Goal: Information Seeking & Learning: Learn about a topic

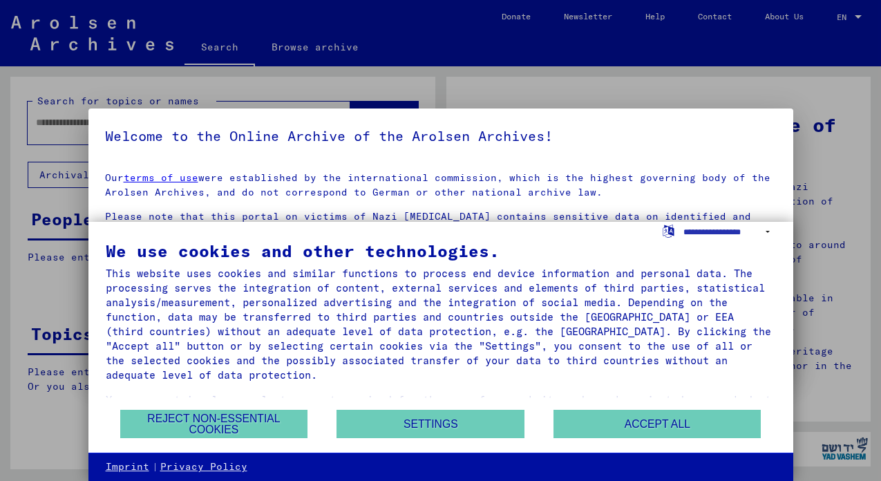
click at [635, 419] on button "Accept all" at bounding box center [656, 424] width 207 height 28
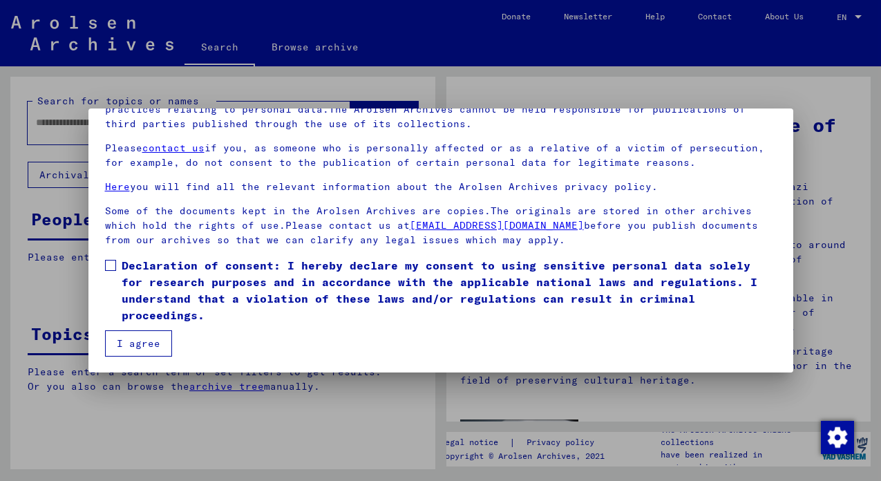
scroll to position [117, 0]
click at [146, 269] on span "Declaration of consent: I hereby declare my consent to using sensitive personal…" at bounding box center [449, 290] width 655 height 66
click at [122, 343] on button "I agree" at bounding box center [138, 343] width 67 height 26
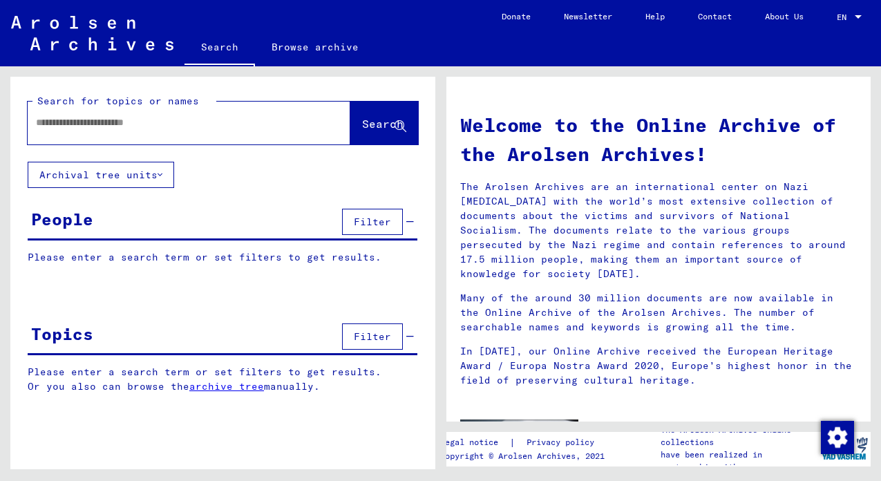
click at [236, 124] on input "text" at bounding box center [172, 122] width 273 height 15
type input "**********"
click at [355, 111] on button "Search" at bounding box center [384, 123] width 68 height 43
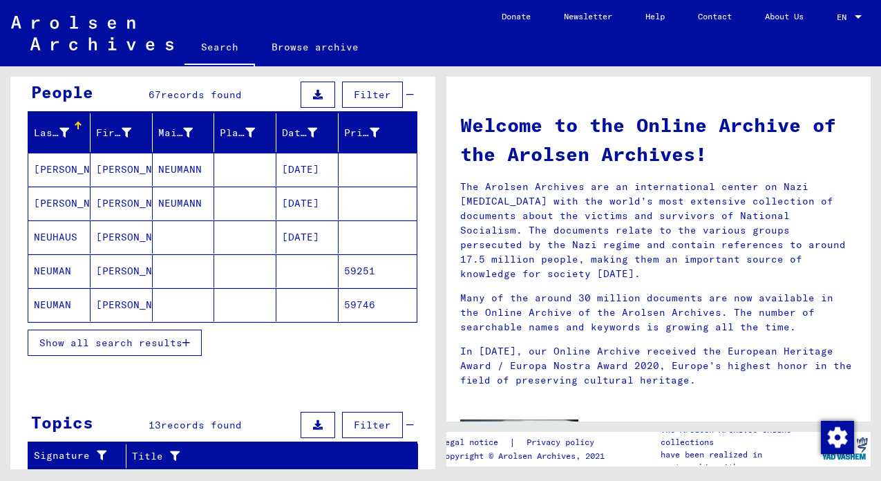
scroll to position [119, 0]
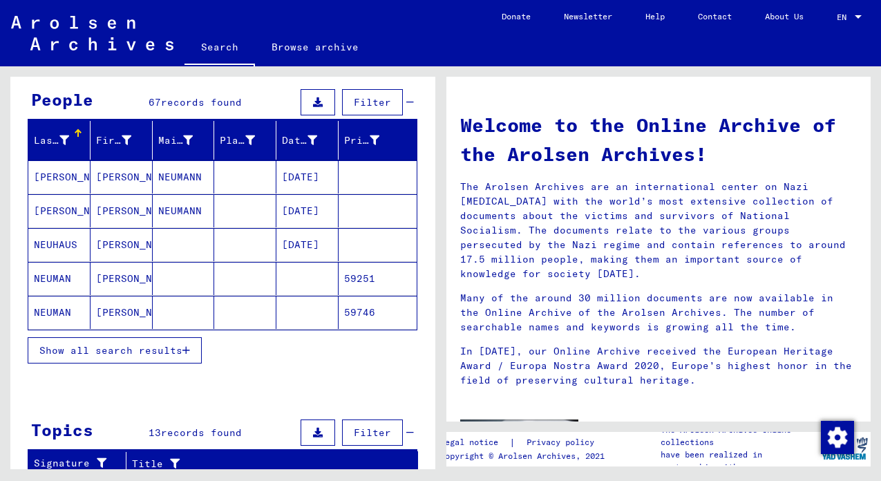
click at [106, 310] on mat-cell "[PERSON_NAME]" at bounding box center [121, 312] width 62 height 33
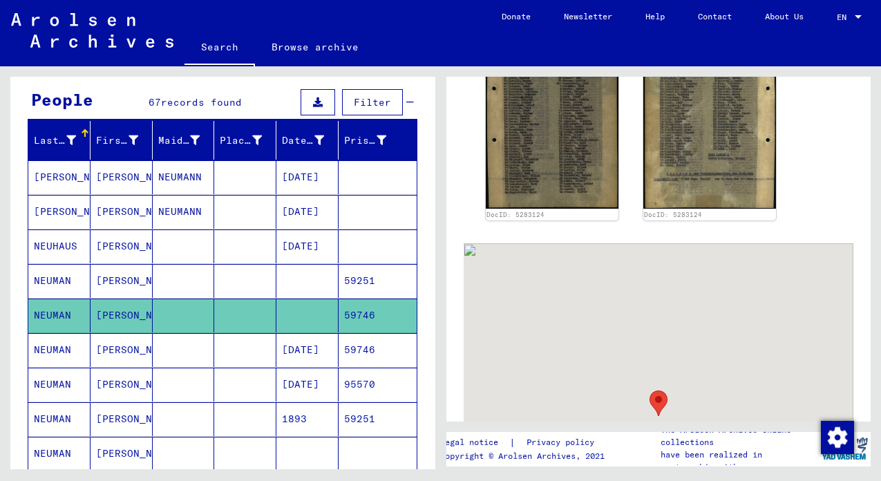
scroll to position [445, 0]
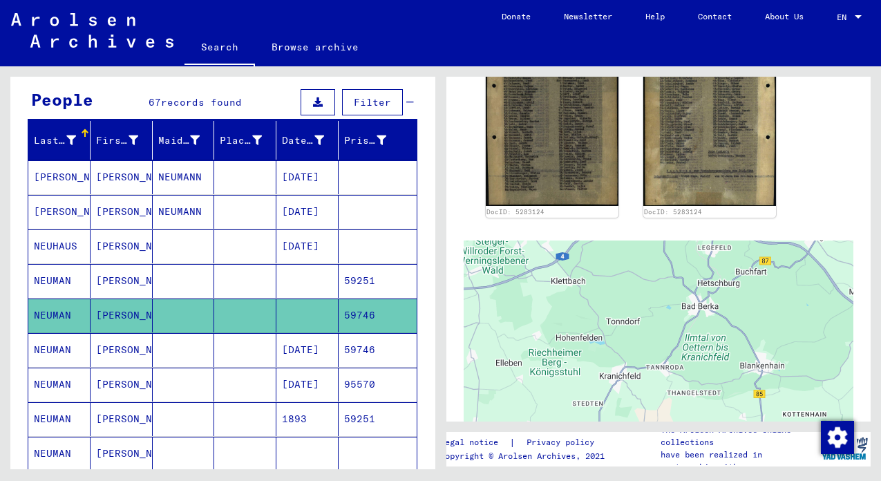
drag, startPoint x: 627, startPoint y: 291, endPoint x: 710, endPoint y: 481, distance: 207.2
click at [710, 480] on html "**********" at bounding box center [440, 240] width 881 height 481
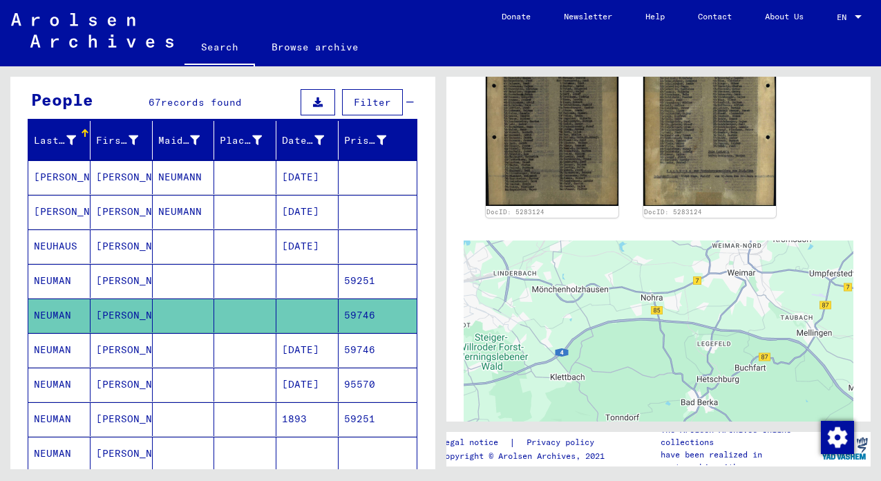
drag, startPoint x: 698, startPoint y: 346, endPoint x: 696, endPoint y: 452, distance: 106.4
click at [696, 452] on div "1 Incarceration Documents / 1.1 Camps and Ghettos / 1.1.5 Buchenwald Concentrat…" at bounding box center [661, 267] width 440 height 403
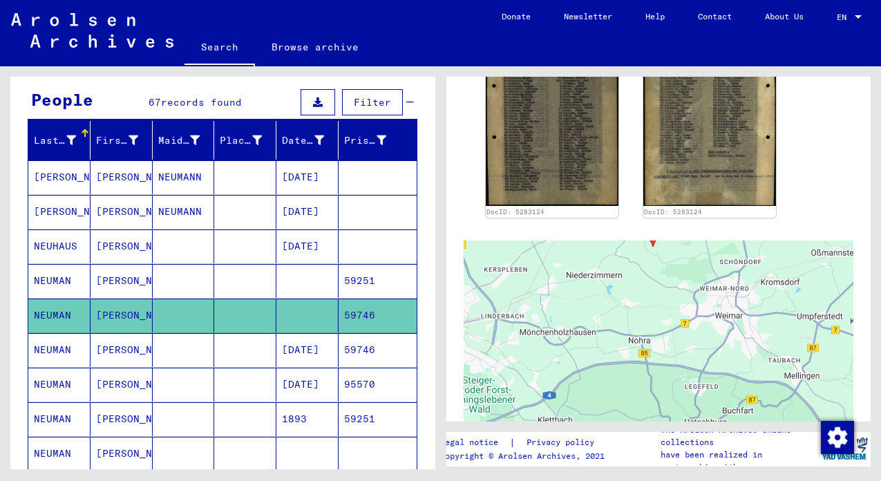
scroll to position [0, 0]
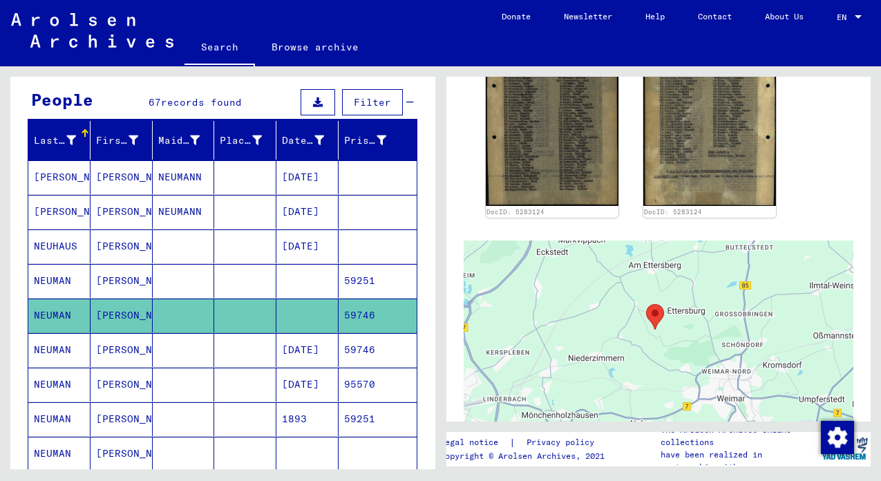
drag, startPoint x: 686, startPoint y: 319, endPoint x: 687, endPoint y: 405, distance: 86.3
click at [688, 406] on div at bounding box center [658, 412] width 390 height 345
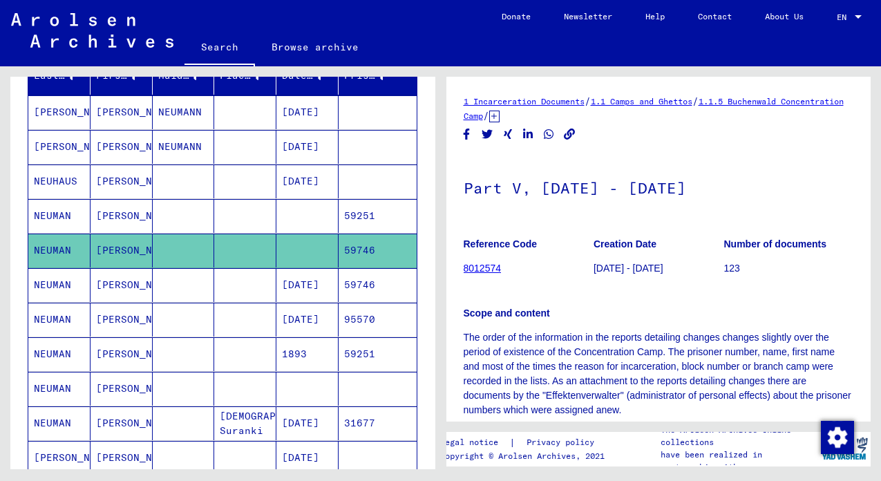
scroll to position [196, 0]
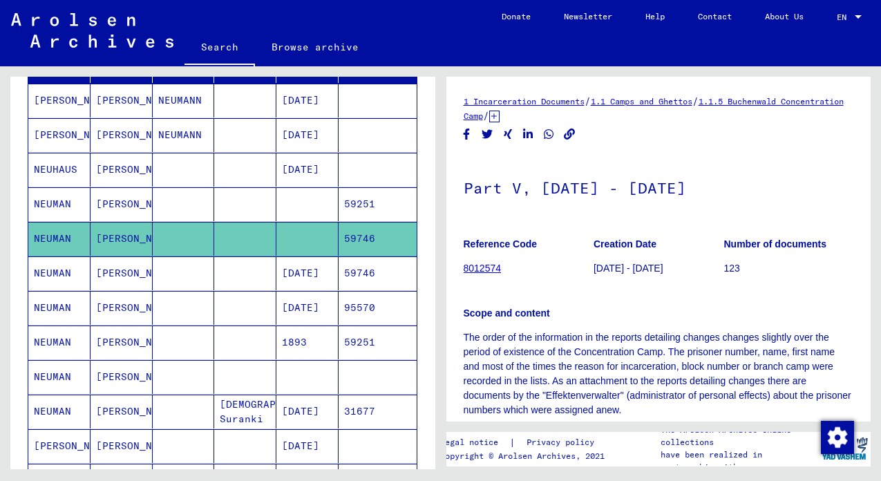
click at [125, 272] on mat-cell "[PERSON_NAME]" at bounding box center [121, 273] width 62 height 34
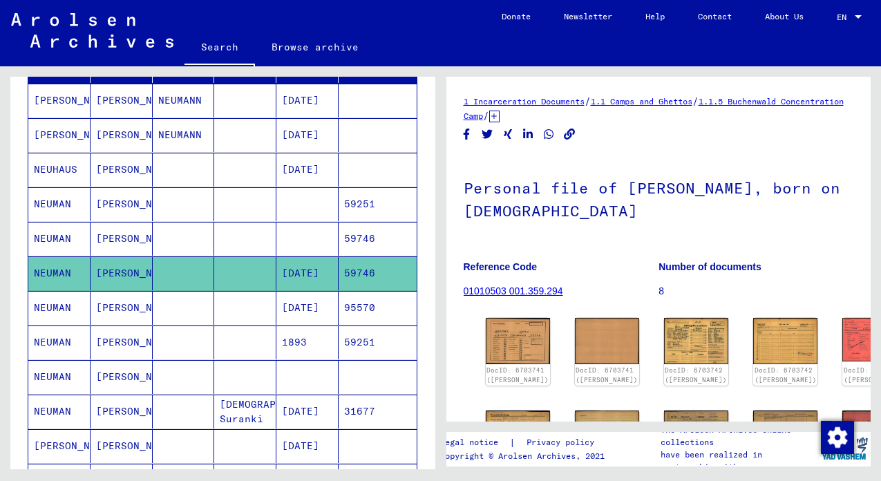
click at [113, 305] on mat-cell "[PERSON_NAME]" at bounding box center [121, 308] width 62 height 34
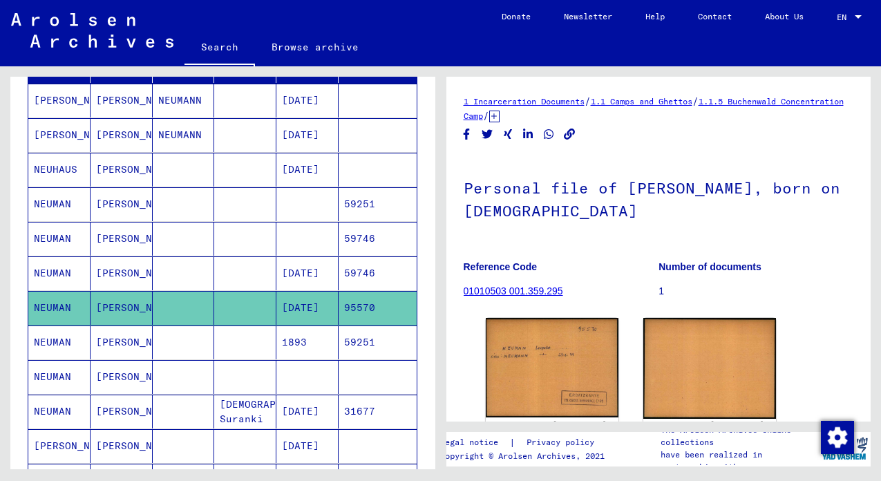
scroll to position [204, 0]
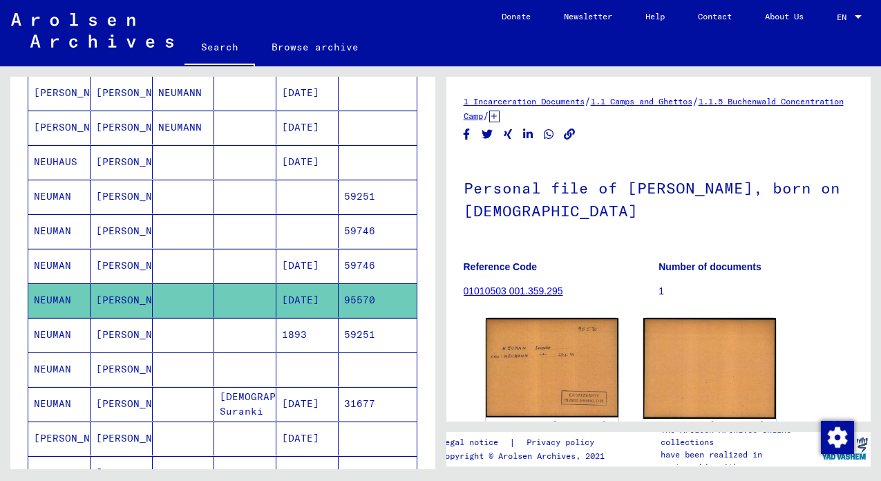
click at [106, 338] on mat-cell "[PERSON_NAME]" at bounding box center [121, 335] width 62 height 34
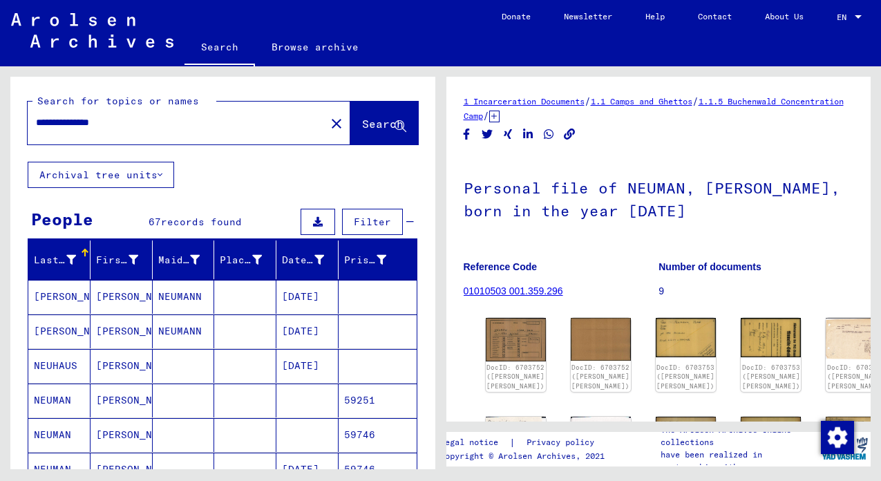
click at [363, 220] on span "Filter" at bounding box center [372, 221] width 37 height 12
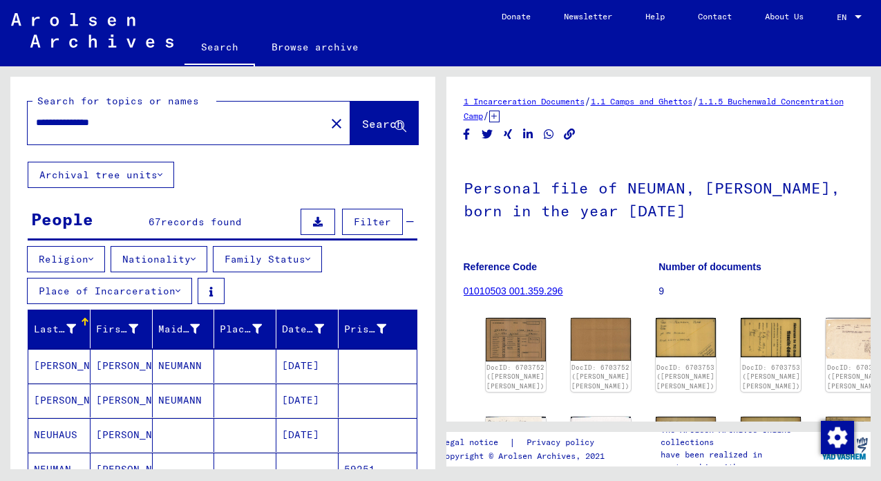
click at [160, 286] on button "Place of Incarceration" at bounding box center [109, 291] width 165 height 26
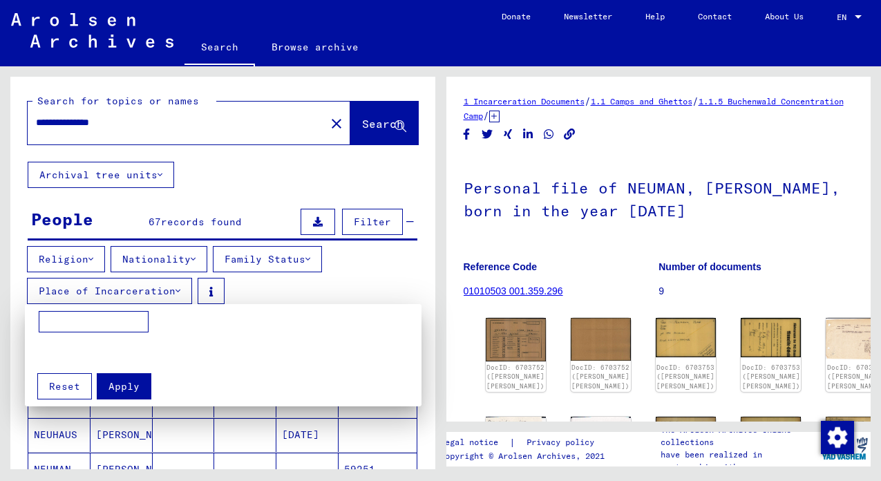
click at [101, 320] on input at bounding box center [94, 322] width 110 height 22
type input "*********"
click at [122, 382] on span "Apply" at bounding box center [123, 386] width 31 height 12
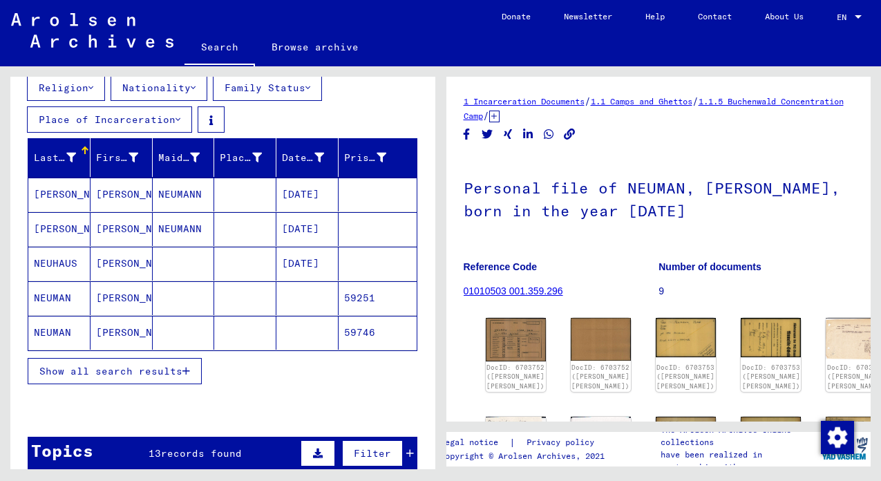
scroll to position [181, 0]
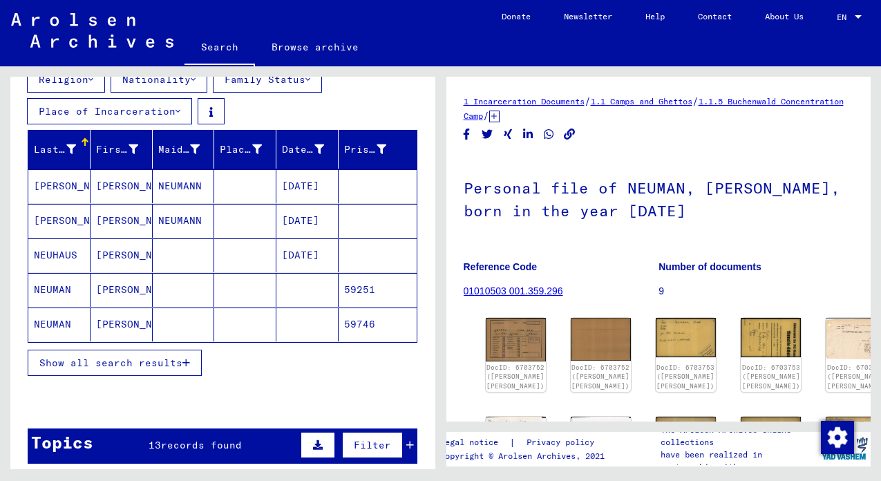
click at [57, 261] on mat-cell "NEUHAUS" at bounding box center [59, 255] width 62 height 34
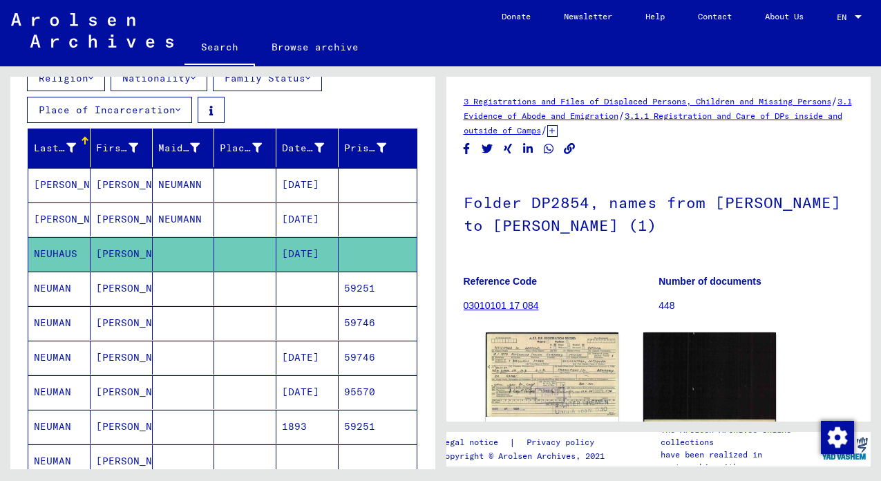
click at [50, 299] on mat-cell "NEUMAN" at bounding box center [59, 288] width 62 height 34
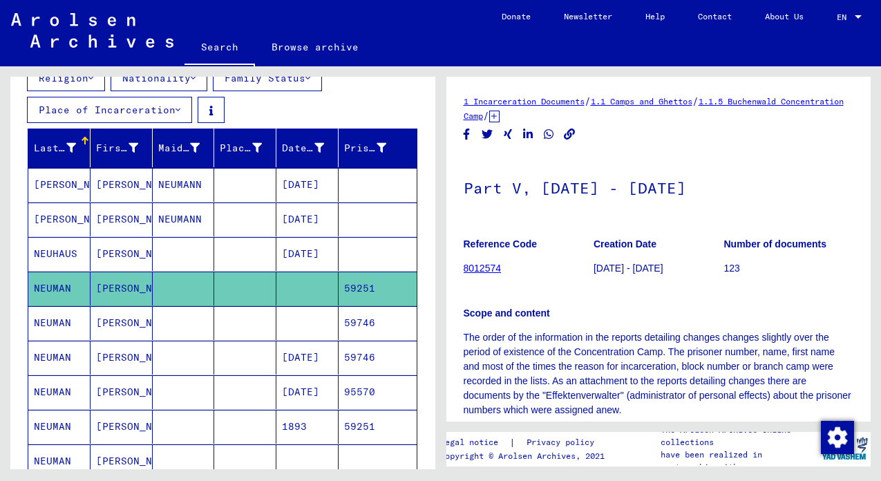
click at [47, 332] on mat-cell "NEUMAN" at bounding box center [59, 323] width 62 height 34
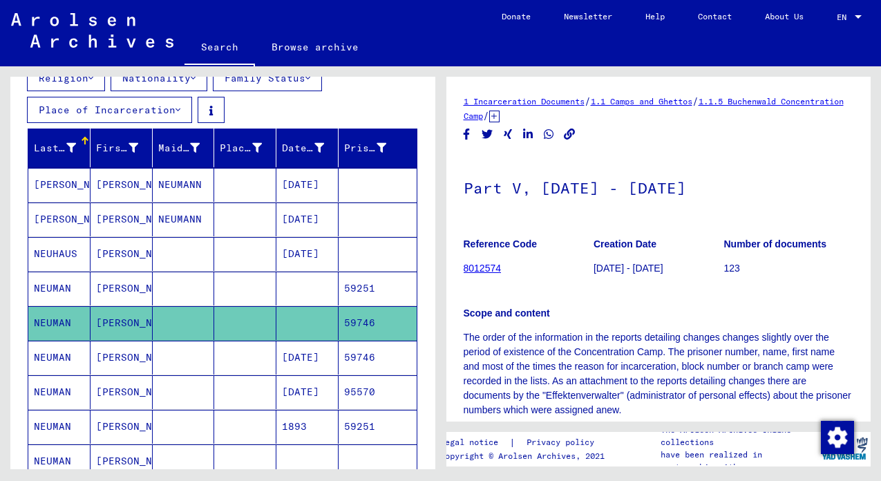
click at [47, 353] on mat-cell "NEUMAN" at bounding box center [59, 358] width 62 height 34
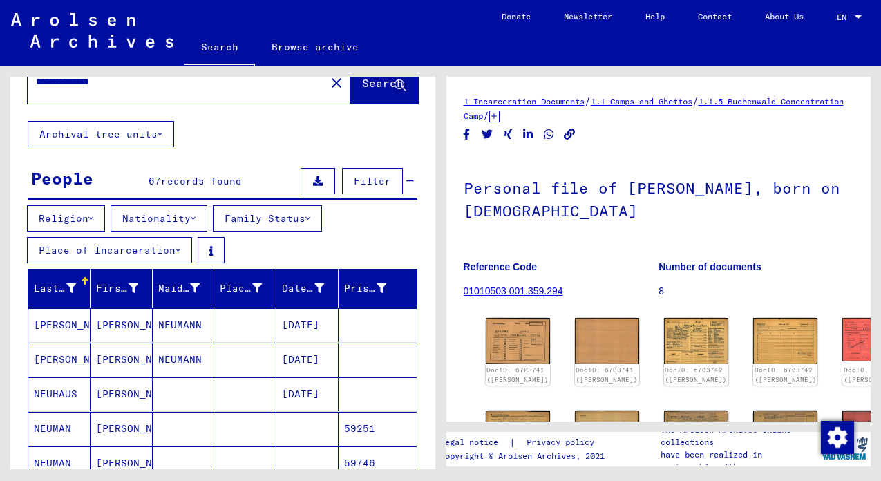
click at [160, 247] on button "Place of Incarceration" at bounding box center [109, 250] width 165 height 26
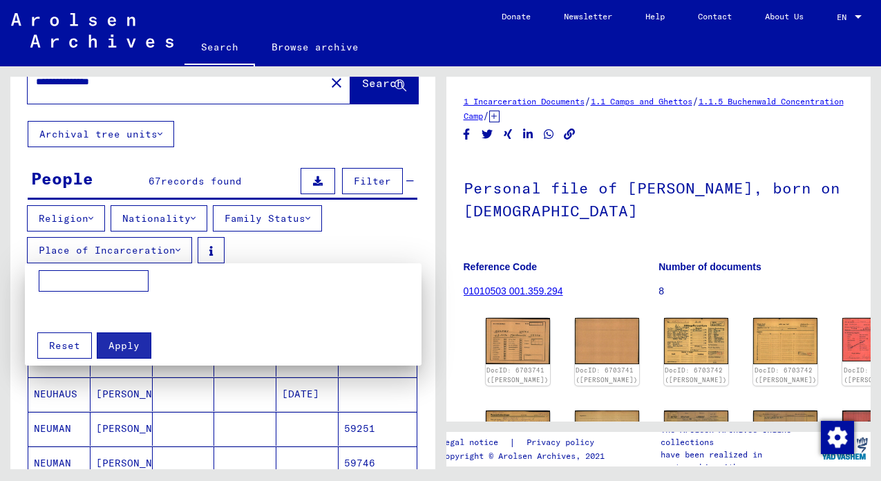
click at [103, 276] on input at bounding box center [94, 281] width 110 height 22
click at [224, 150] on div at bounding box center [440, 240] width 881 height 481
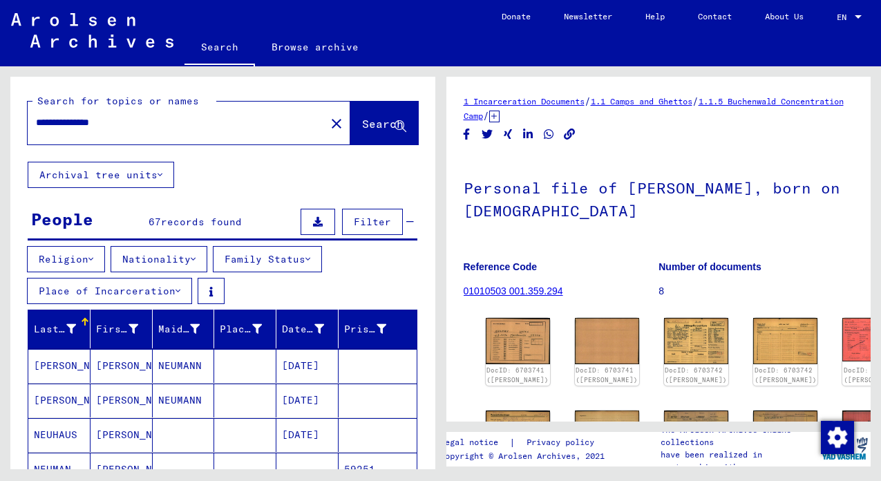
click at [157, 170] on button "Archival tree units" at bounding box center [101, 175] width 146 height 26
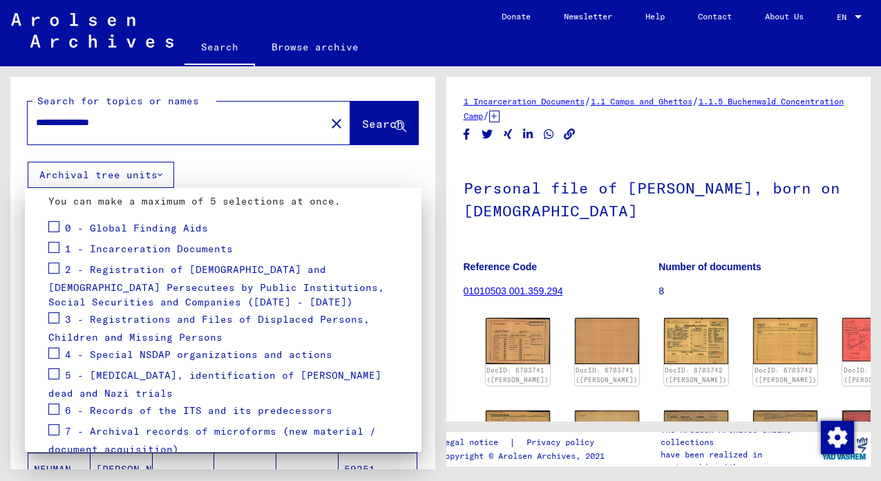
click at [203, 148] on div at bounding box center [440, 240] width 881 height 481
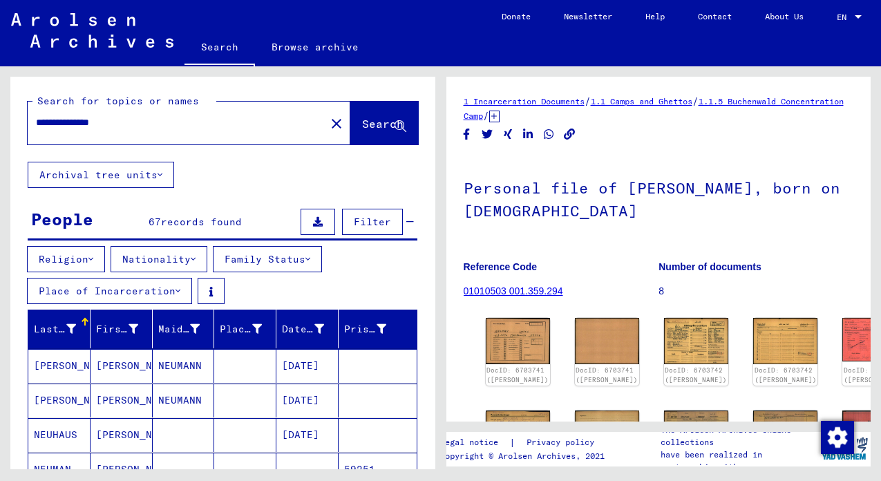
click at [328, 126] on mat-icon "close" at bounding box center [336, 123] width 17 height 17
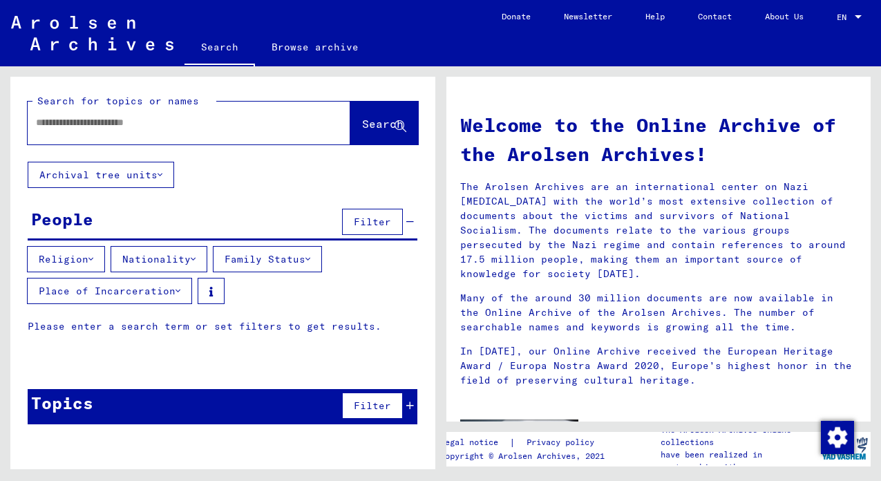
click at [243, 126] on input "text" at bounding box center [172, 122] width 273 height 15
type input "**********"
click at [382, 122] on span "Search" at bounding box center [382, 124] width 41 height 14
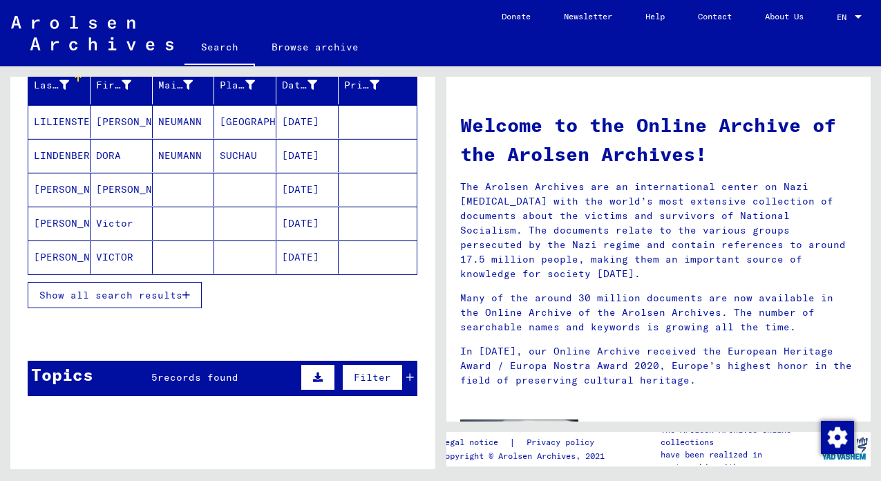
click at [107, 298] on span "Show all search results" at bounding box center [110, 295] width 143 height 12
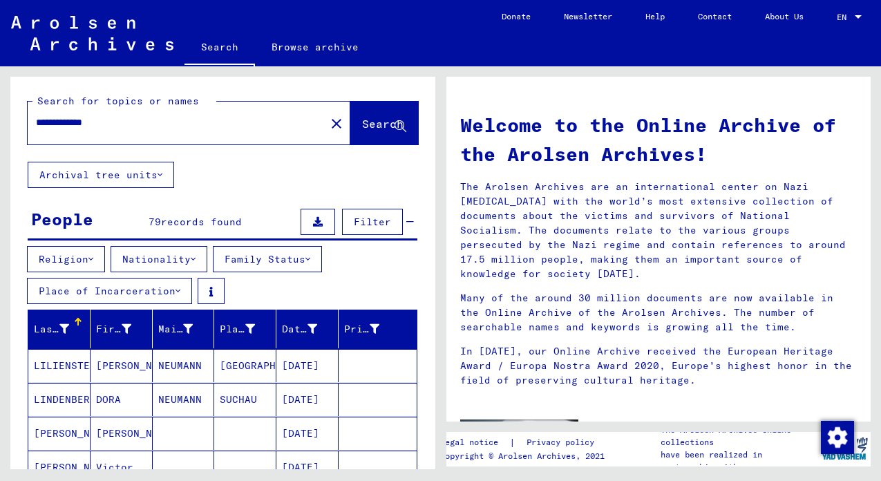
click at [242, 251] on button "Family Status" at bounding box center [267, 259] width 109 height 26
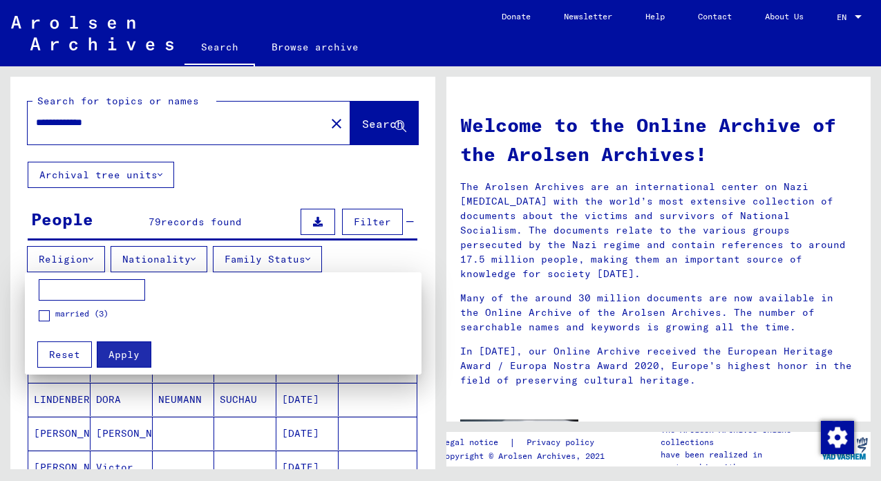
click at [224, 193] on div at bounding box center [440, 240] width 881 height 481
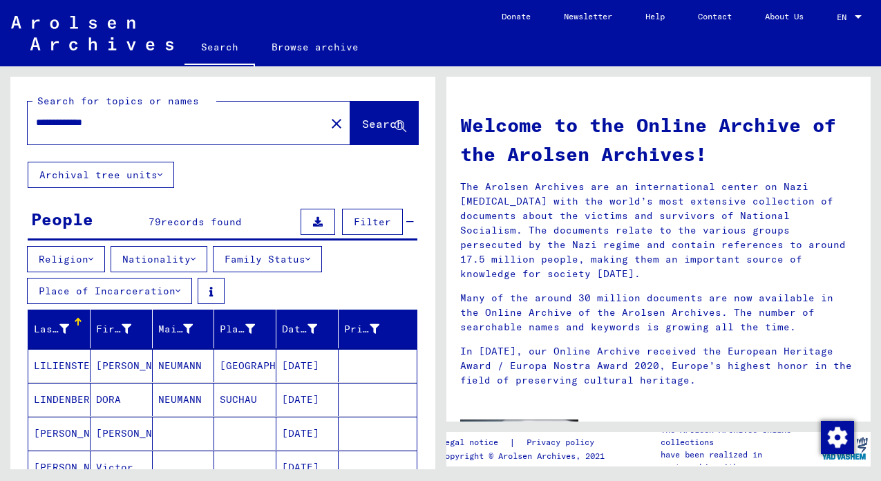
click at [177, 257] on button "Nationality" at bounding box center [159, 259] width 97 height 26
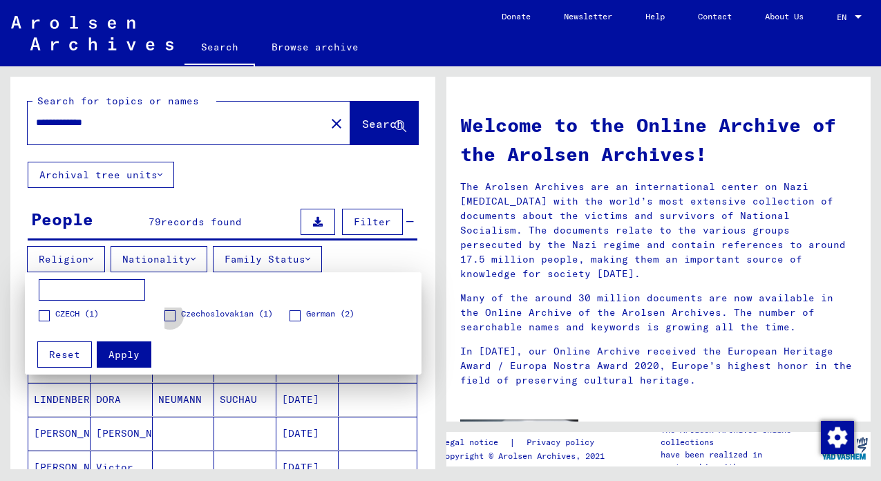
click at [209, 311] on span "Czechoslovakian (1)" at bounding box center [227, 313] width 92 height 12
click at [124, 354] on span "Apply" at bounding box center [123, 354] width 31 height 12
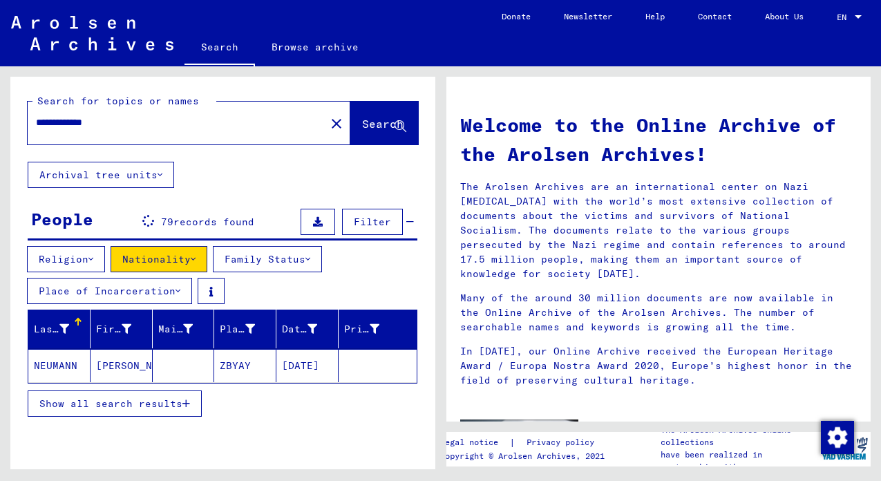
click at [123, 361] on mat-cell "[PERSON_NAME]" at bounding box center [121, 365] width 62 height 33
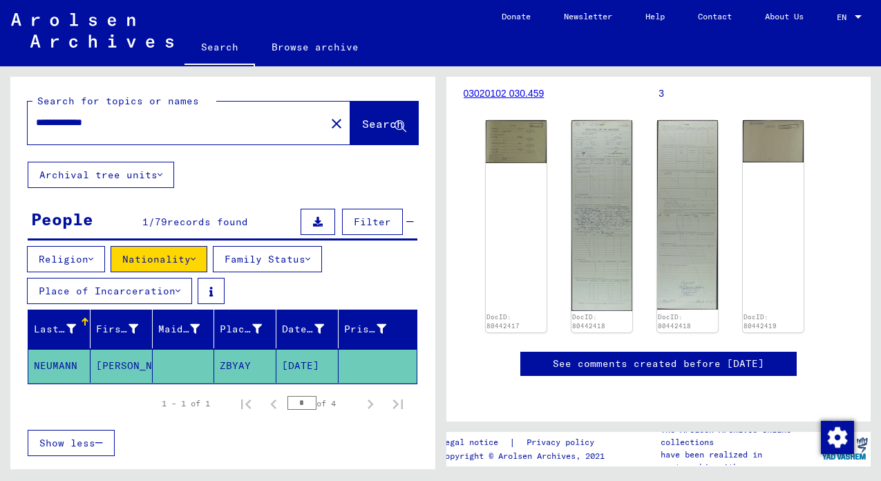
scroll to position [432, 0]
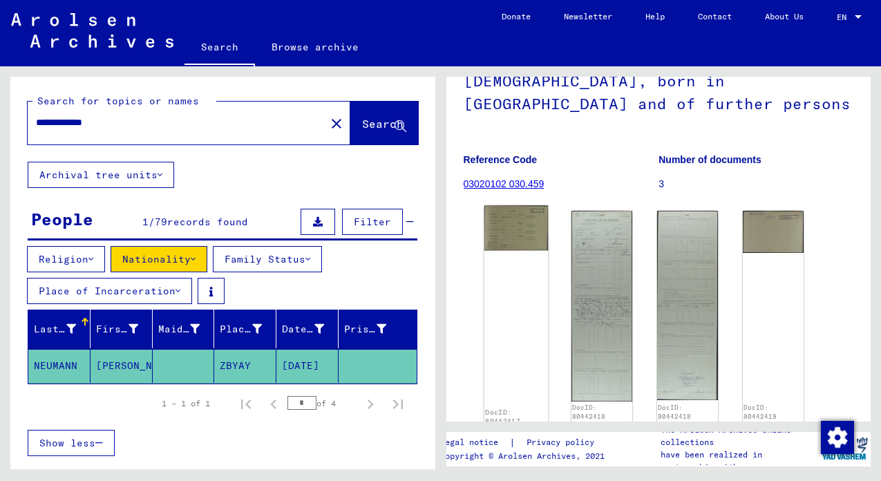
click at [516, 229] on img at bounding box center [515, 228] width 64 height 45
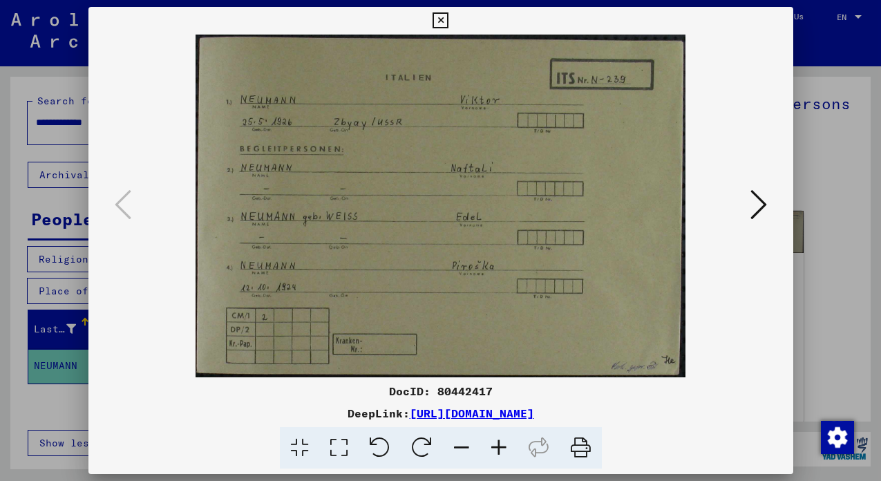
click at [763, 212] on icon at bounding box center [758, 204] width 17 height 33
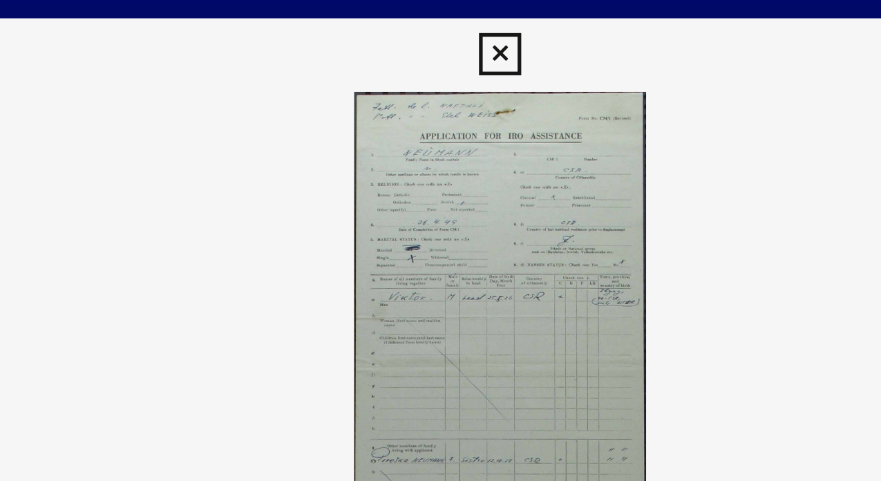
scroll to position [0, 0]
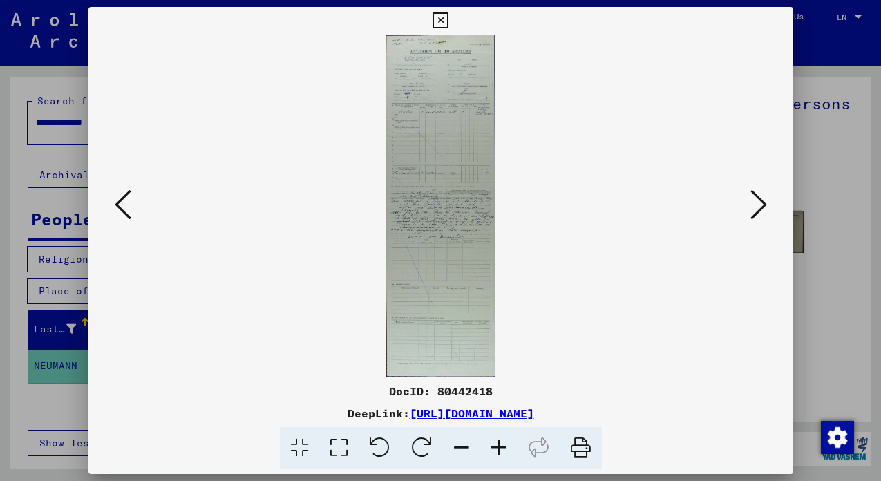
click at [756, 208] on icon at bounding box center [758, 204] width 17 height 33
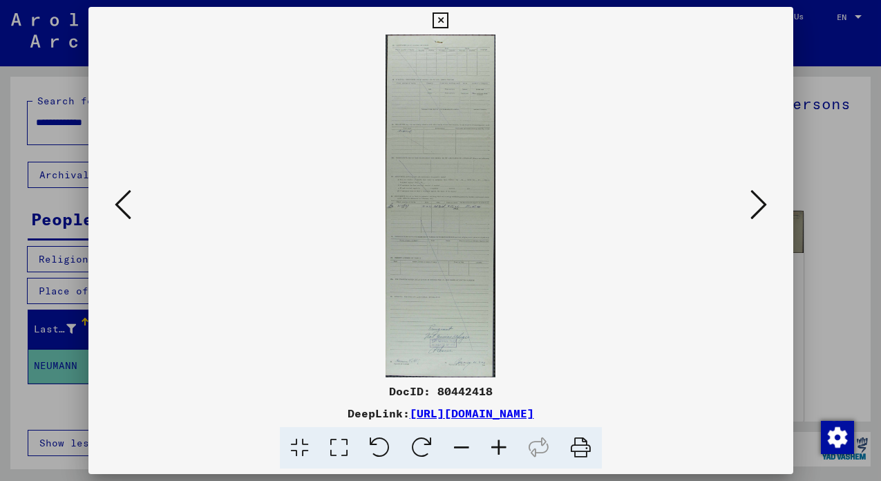
click at [756, 206] on icon at bounding box center [758, 204] width 17 height 33
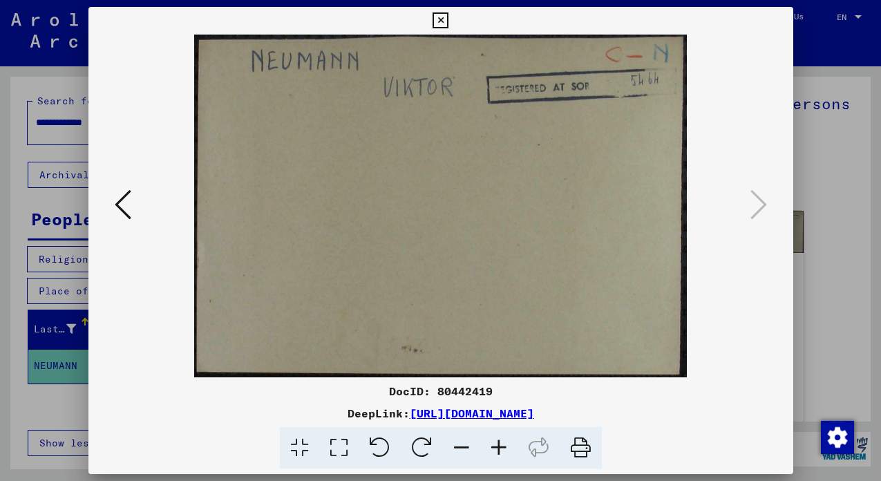
click at [448, 19] on icon at bounding box center [440, 20] width 16 height 17
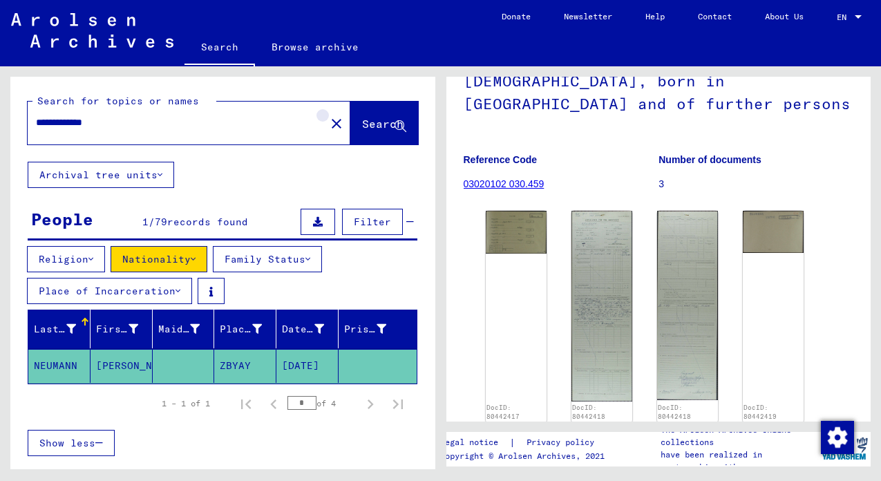
click at [328, 125] on mat-icon "close" at bounding box center [336, 123] width 17 height 17
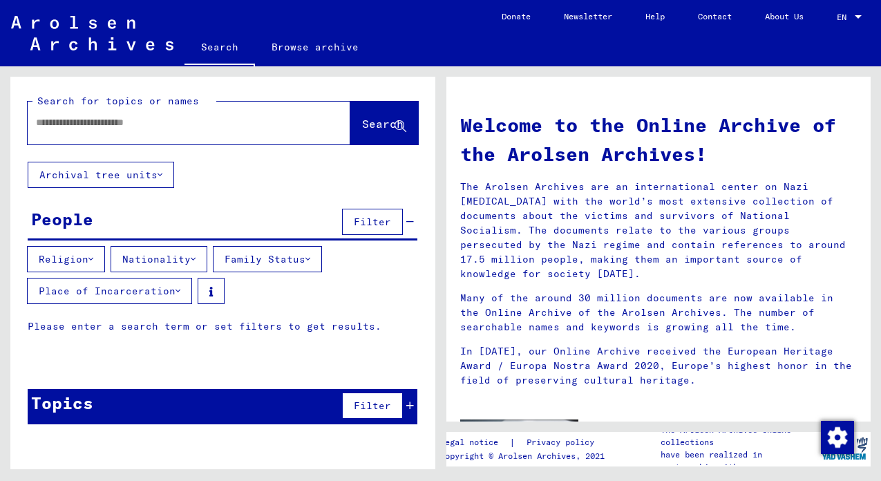
click at [191, 125] on input "text" at bounding box center [172, 122] width 273 height 15
type input "**********"
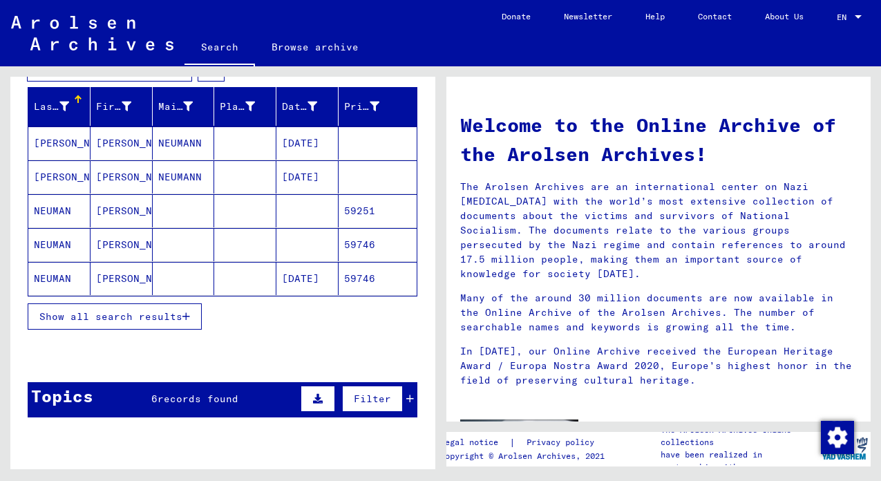
scroll to position [226, 0]
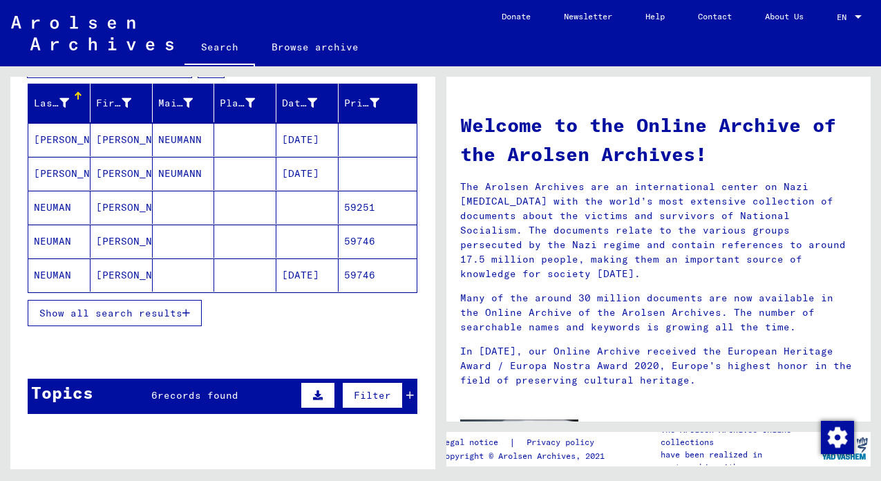
click at [151, 310] on span "Show all search results" at bounding box center [110, 313] width 143 height 12
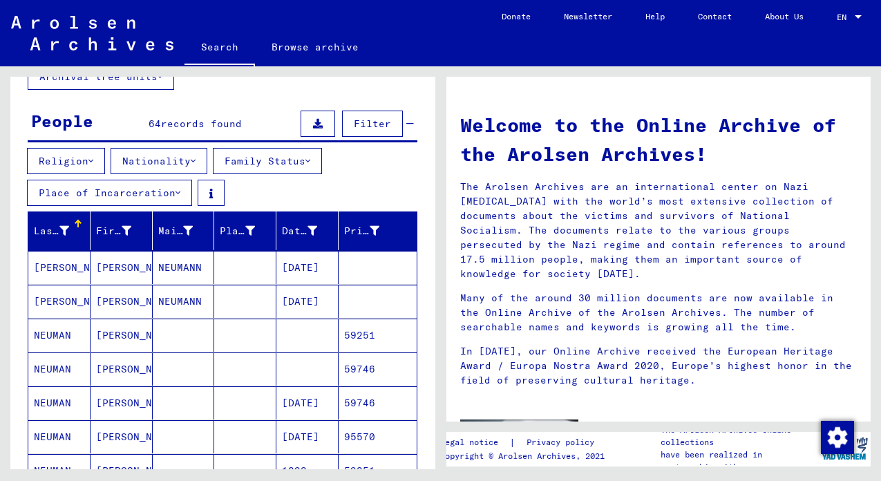
scroll to position [55, 0]
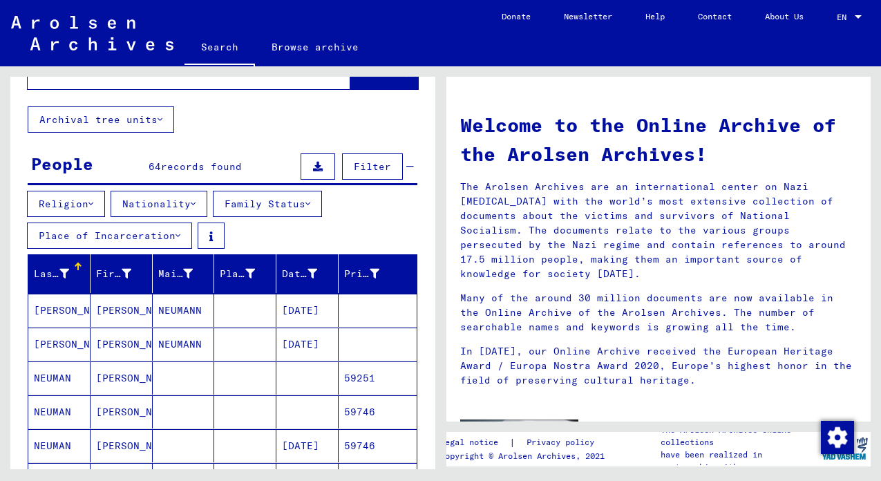
click at [177, 206] on button "Nationality" at bounding box center [159, 204] width 97 height 26
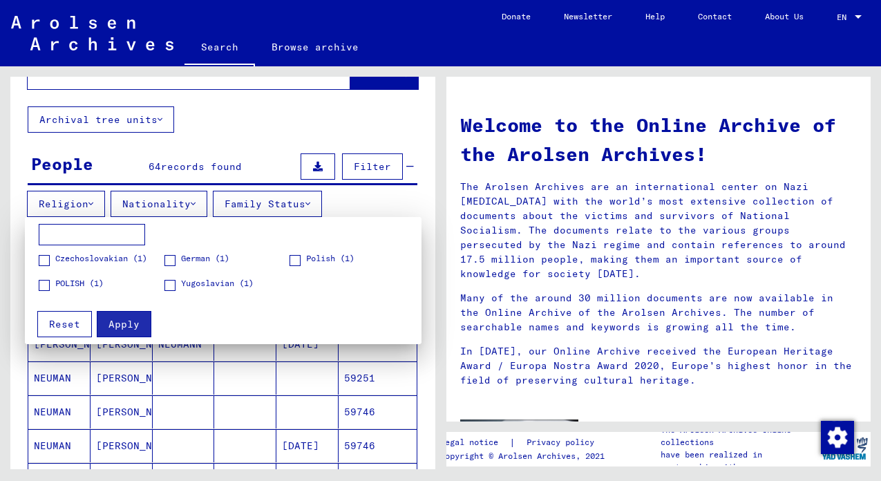
click at [126, 256] on span "Czechoslovakian (1)" at bounding box center [101, 258] width 92 height 12
click at [115, 329] on span "Apply" at bounding box center [123, 324] width 31 height 12
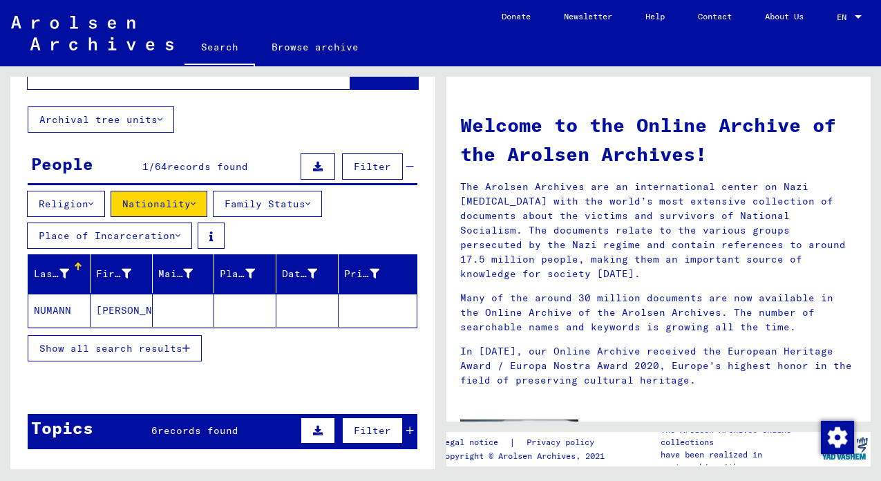
click at [124, 307] on mat-cell "[PERSON_NAME]" at bounding box center [121, 310] width 62 height 33
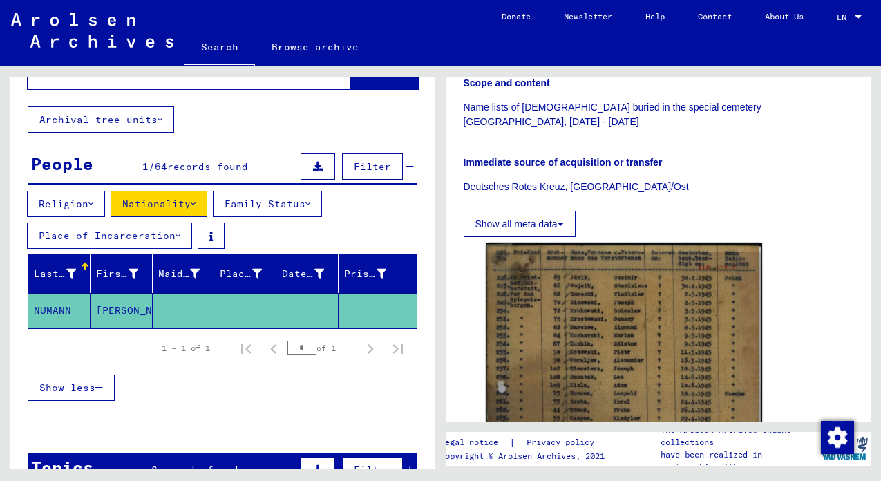
scroll to position [349, 0]
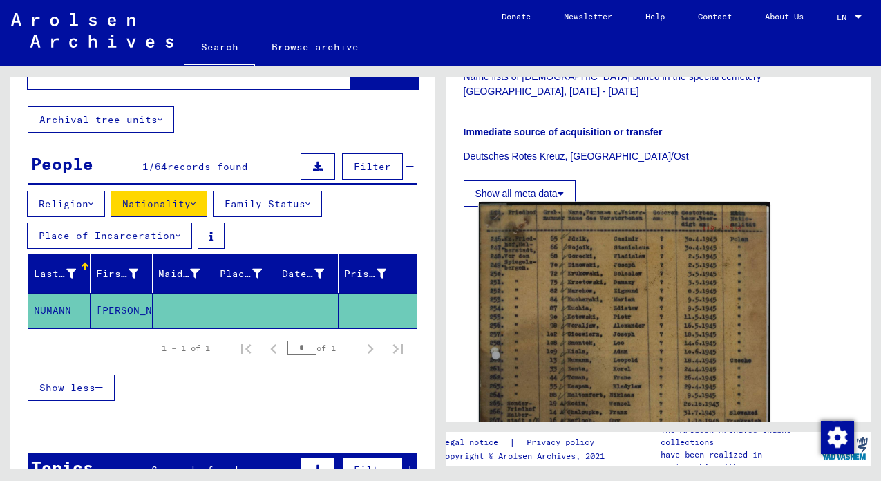
click at [596, 289] on img at bounding box center [623, 407] width 291 height 411
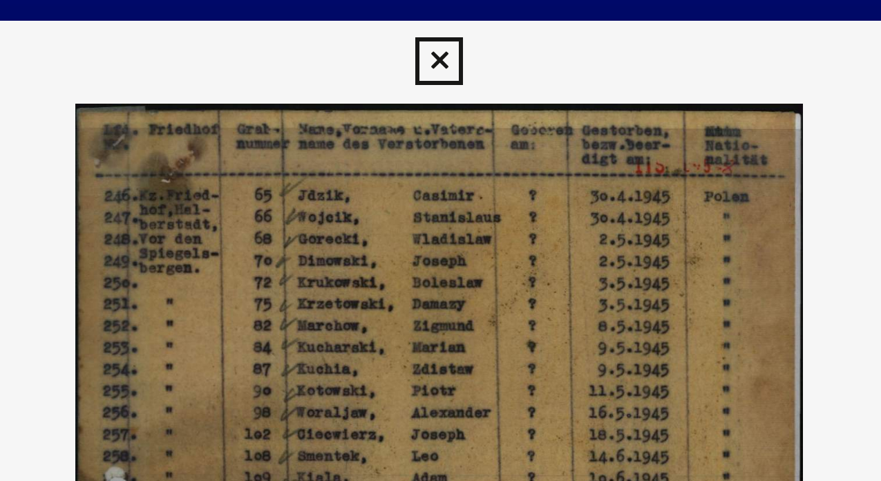
scroll to position [0, 0]
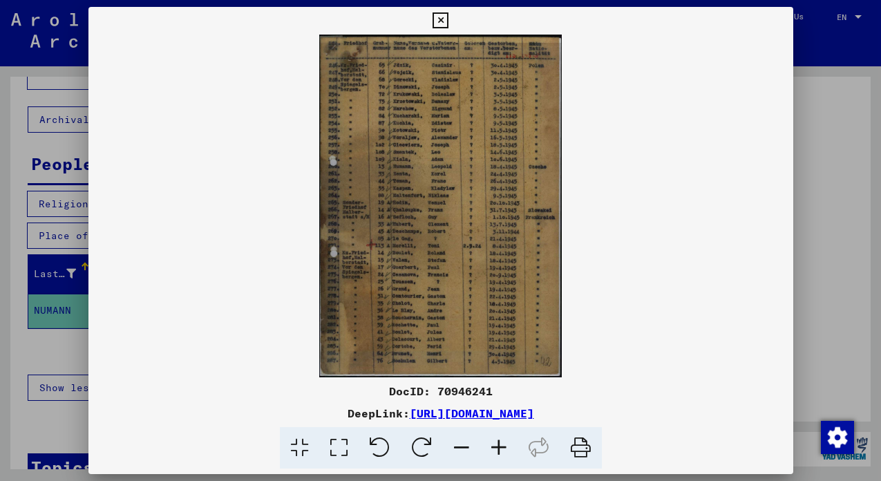
click at [872, 200] on div at bounding box center [440, 240] width 881 height 481
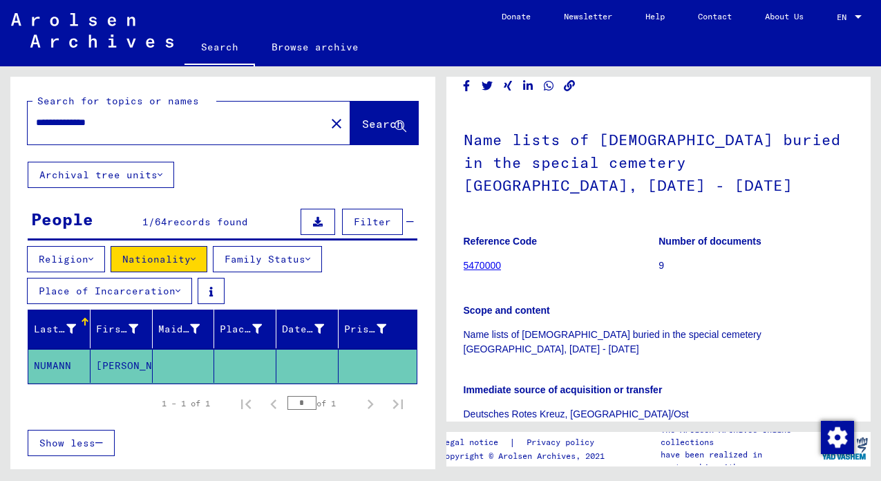
click at [328, 122] on mat-icon "close" at bounding box center [336, 123] width 17 height 17
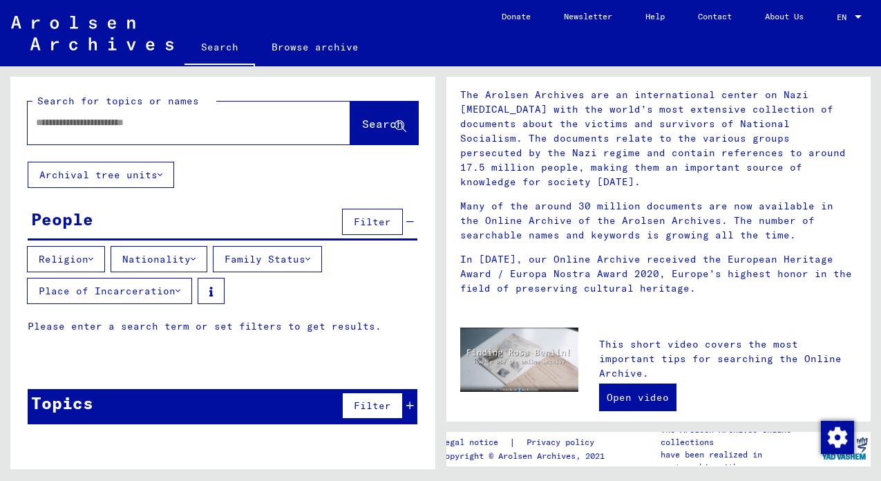
click at [292, 51] on link "Browse archive" at bounding box center [315, 46] width 120 height 33
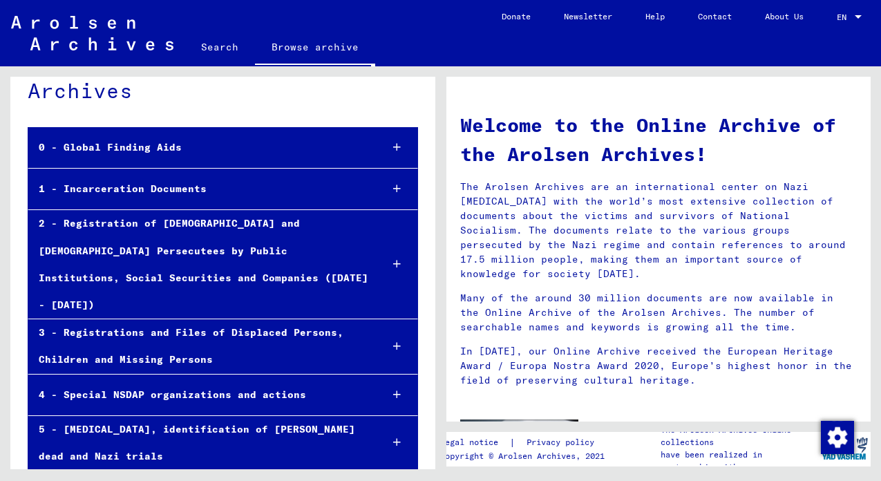
scroll to position [72, 0]
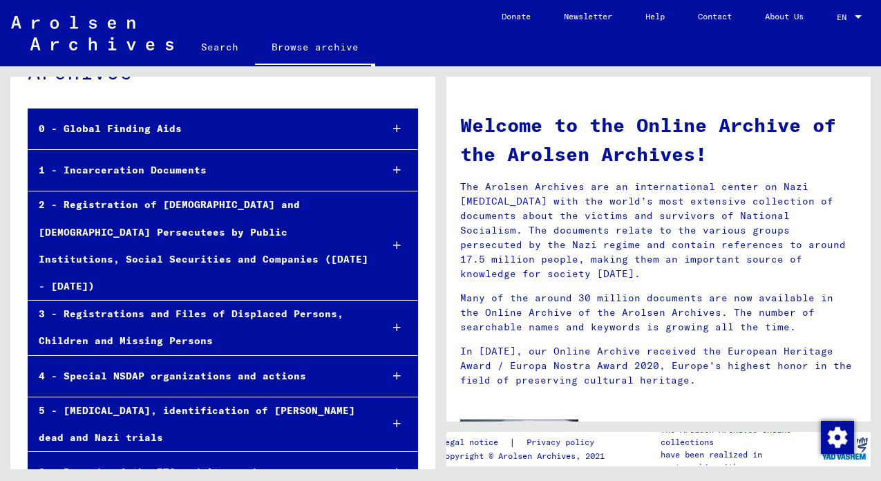
click at [238, 167] on div "1 - Incarceration Documents" at bounding box center [198, 170] width 341 height 27
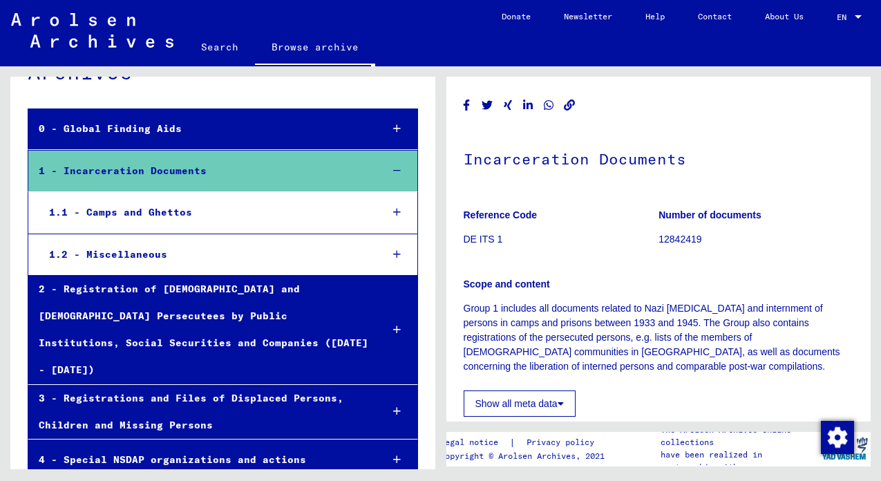
click at [193, 216] on div "1.1 - Camps and Ghettos" at bounding box center [205, 212] width 332 height 27
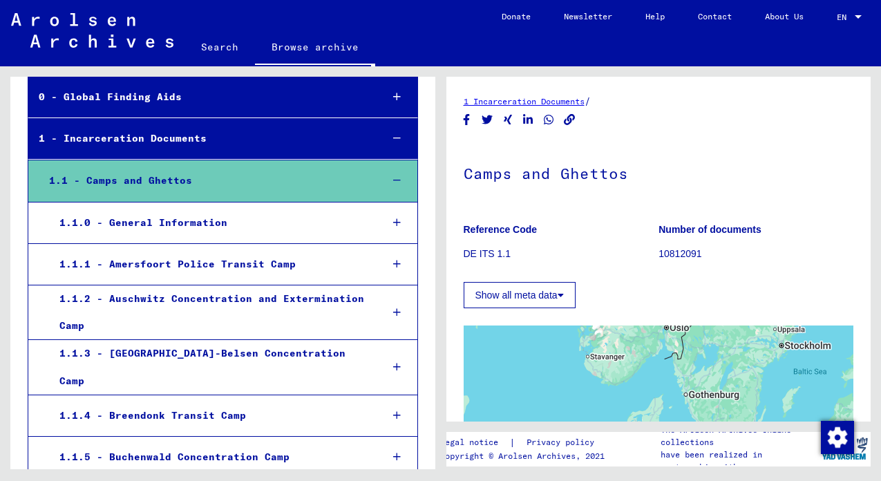
scroll to position [112, 0]
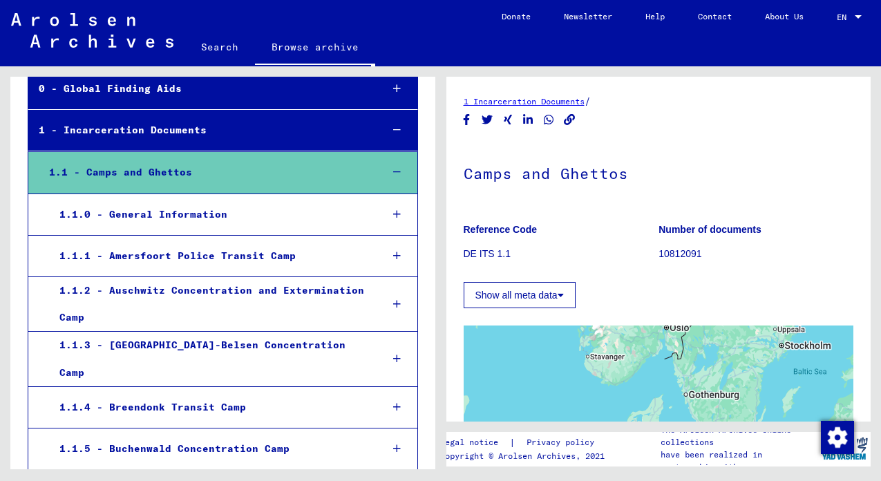
click at [176, 296] on div "1.1.2 - Auschwitz Concentration and Extermination Camp" at bounding box center [209, 304] width 321 height 54
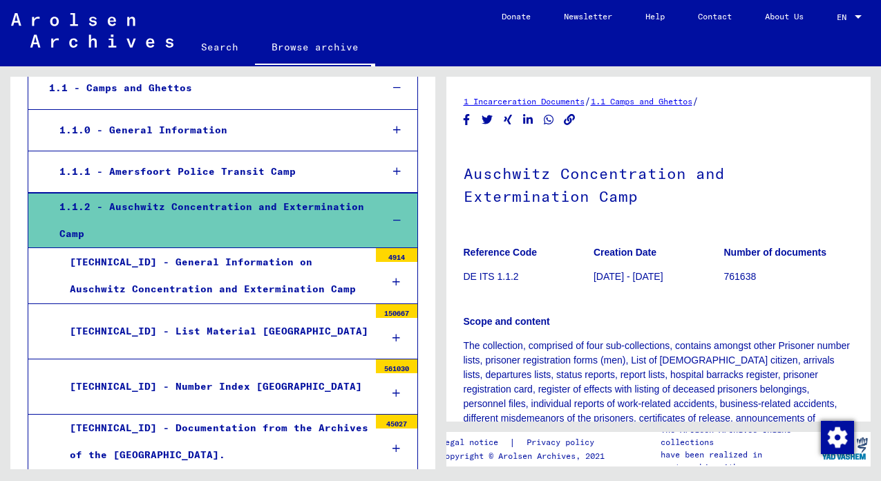
scroll to position [52, 0]
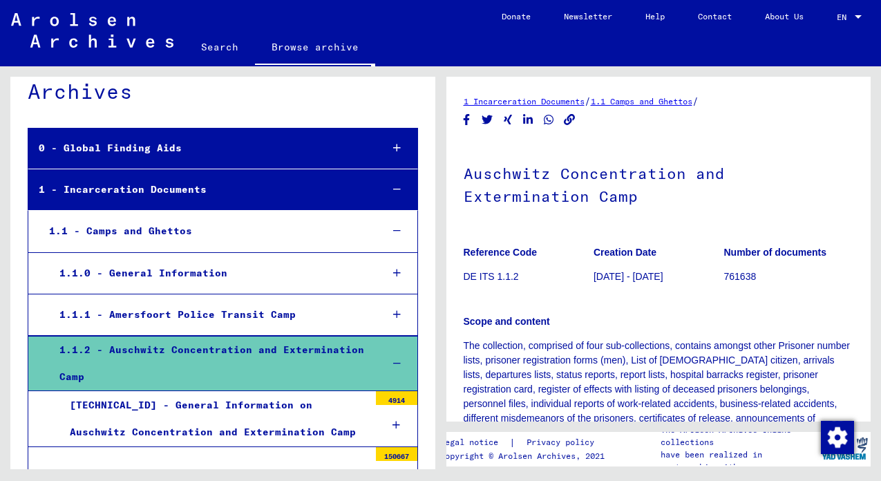
click at [69, 30] on img at bounding box center [92, 30] width 162 height 35
